Goal: Task Accomplishment & Management: Complete application form

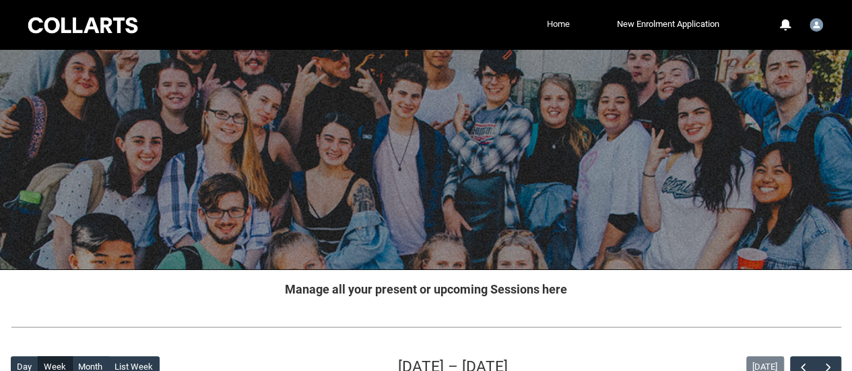
click at [554, 32] on link "Home" at bounding box center [559, 24] width 30 height 20
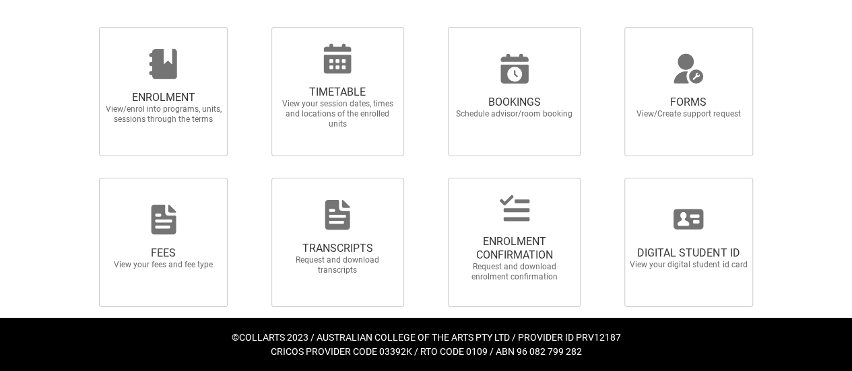
scroll to position [358, 0]
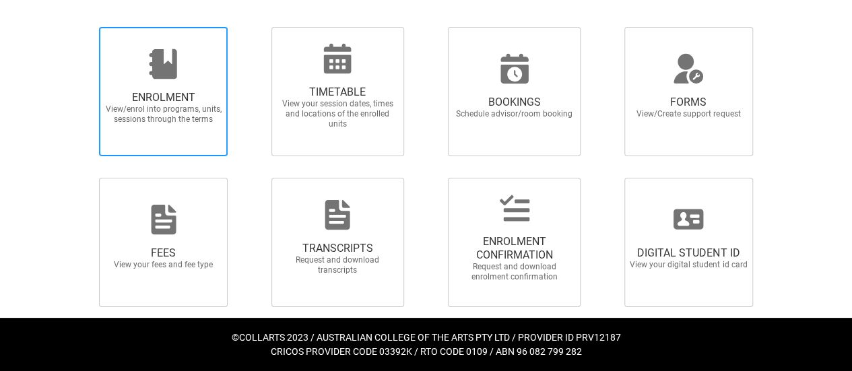
click at [156, 121] on span "View/enrol into programs, units, sessions through the terms" at bounding box center [163, 114] width 119 height 20
click at [84, 27] on input "ENROLMENT View/enrol into programs, units, sessions through the terms" at bounding box center [83, 26] width 1 height 1
radio input "true"
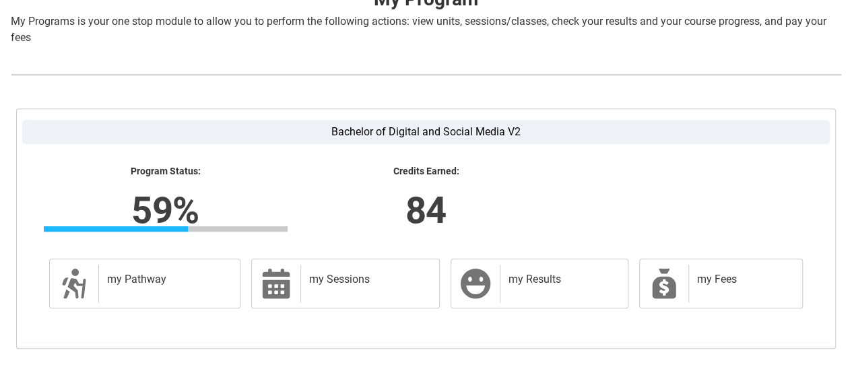
scroll to position [285, 0]
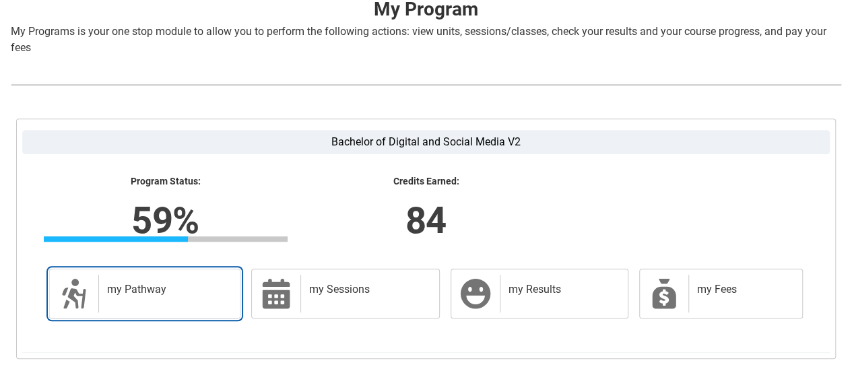
click at [167, 290] on h2 "my Pathway" at bounding box center [166, 289] width 119 height 13
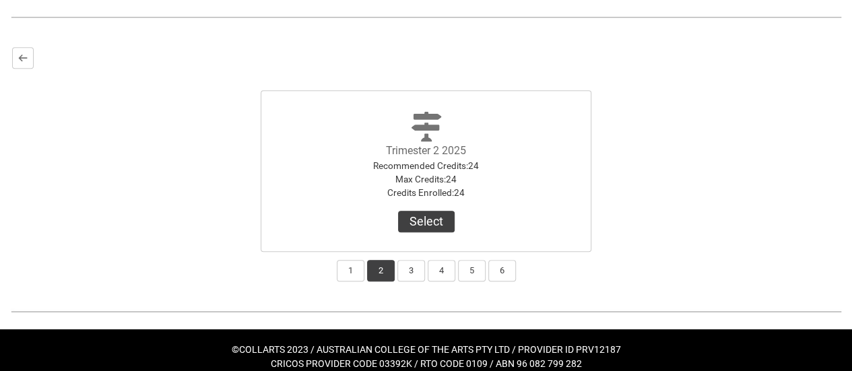
scroll to position [353, 0]
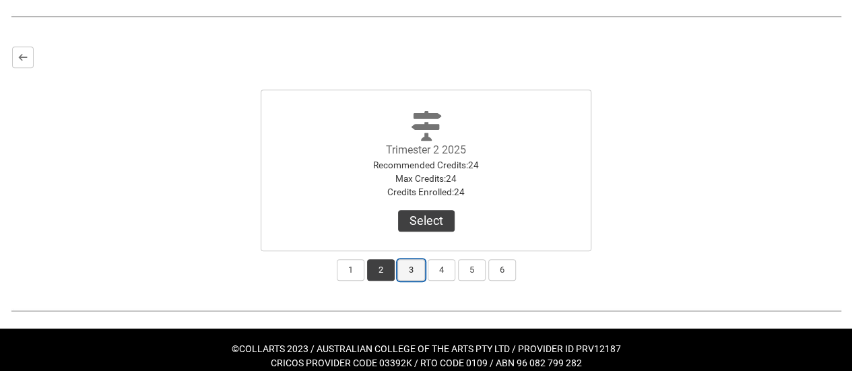
click at [413, 267] on button "3" at bounding box center [412, 270] width 28 height 22
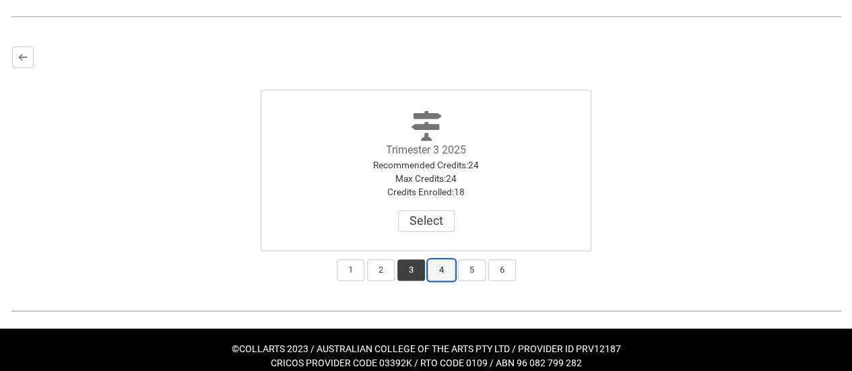
click at [447, 270] on button "4" at bounding box center [442, 270] width 28 height 22
click at [471, 272] on button "5" at bounding box center [472, 270] width 28 height 22
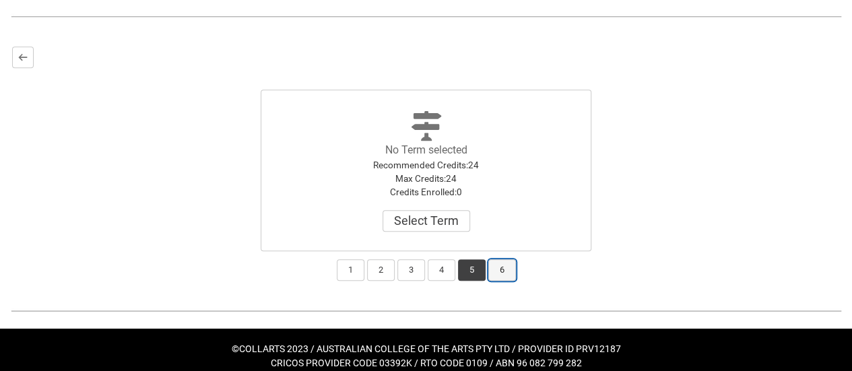
click at [489, 278] on button "6" at bounding box center [502, 270] width 28 height 22
click at [360, 269] on button "1" at bounding box center [351, 270] width 28 height 22
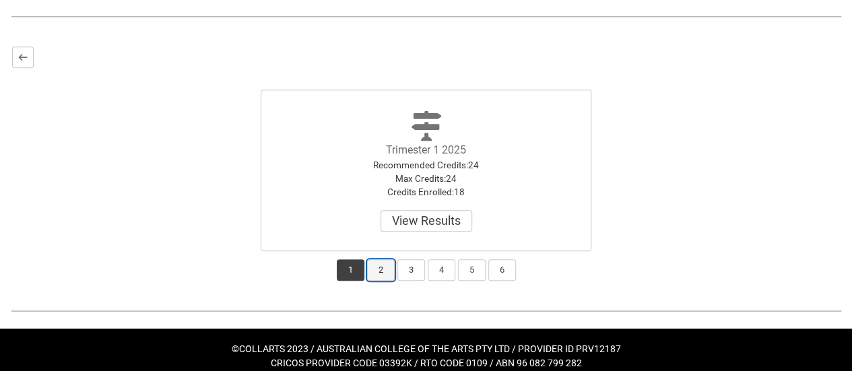
click at [384, 269] on button "2" at bounding box center [381, 270] width 28 height 22
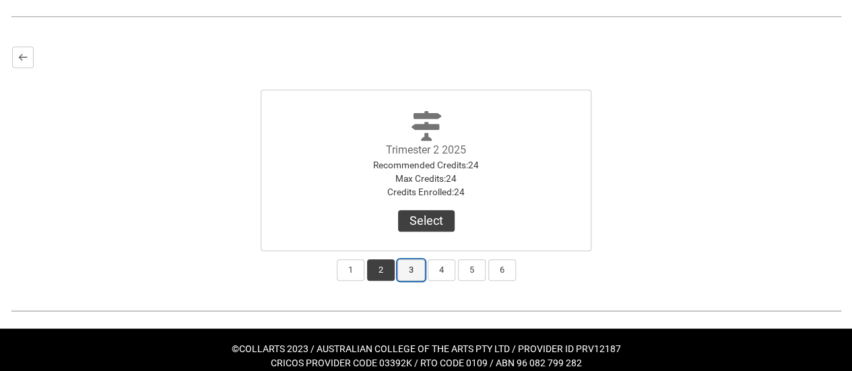
click at [407, 268] on button "3" at bounding box center [412, 270] width 28 height 22
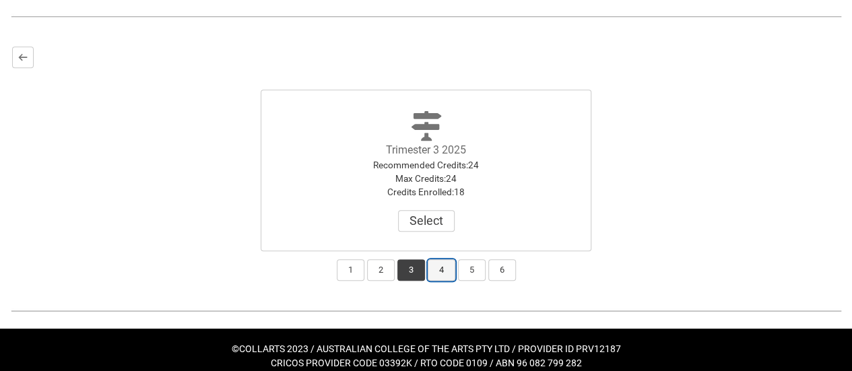
click at [437, 267] on button "4" at bounding box center [442, 270] width 28 height 22
click at [468, 269] on button "5" at bounding box center [472, 270] width 28 height 22
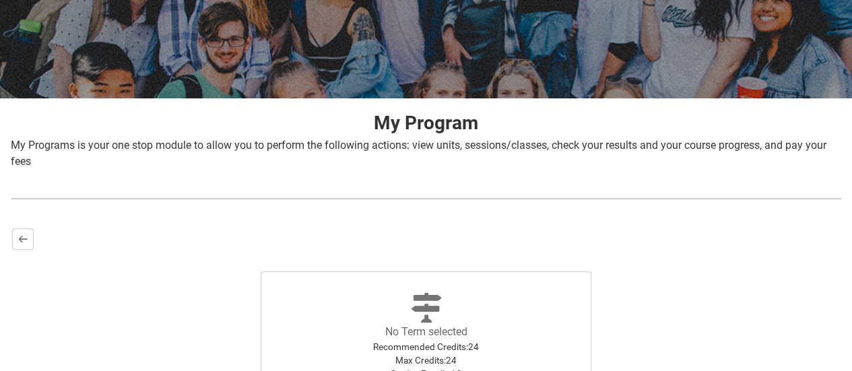
scroll to position [171, 0]
click at [16, 243] on button "Back" at bounding box center [23, 239] width 22 height 22
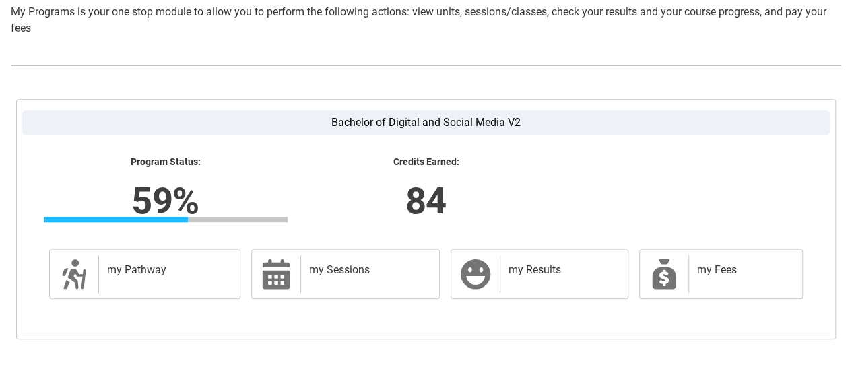
scroll to position [354, 0]
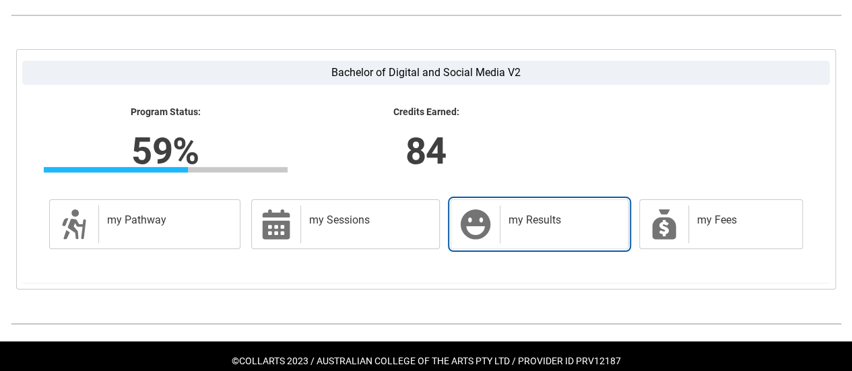
click at [550, 231] on div "my Results" at bounding box center [561, 224] width 123 height 38
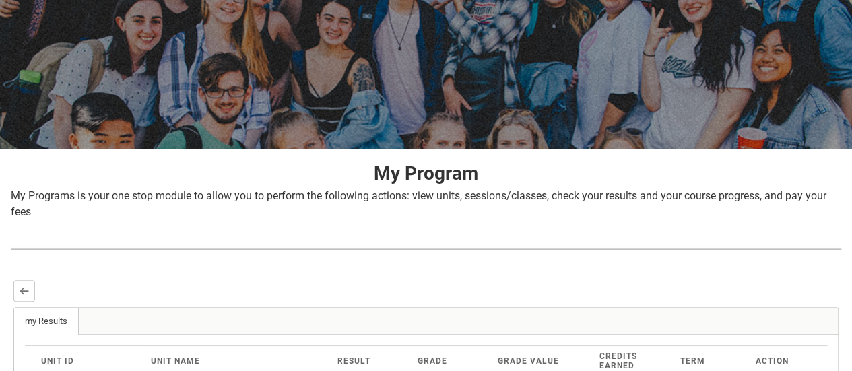
scroll to position [0, 0]
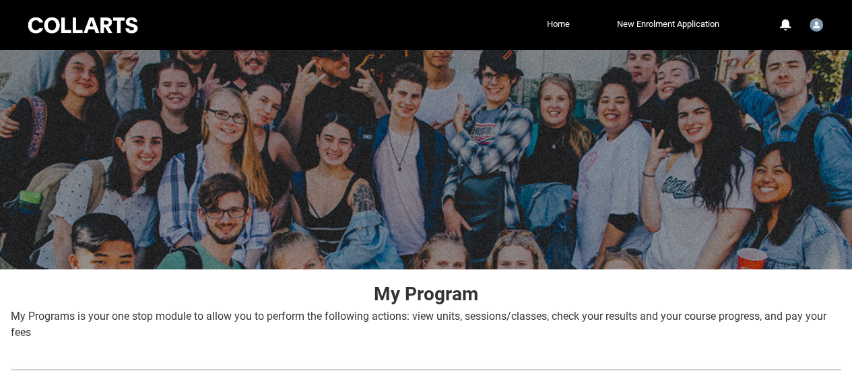
click at [565, 36] on div "Collarts Education Community Home New Enrolment Application More 0 Notification…" at bounding box center [426, 25] width 801 height 50
click at [546, 22] on link "Home" at bounding box center [559, 24] width 30 height 20
